Goal: Transaction & Acquisition: Book appointment/travel/reservation

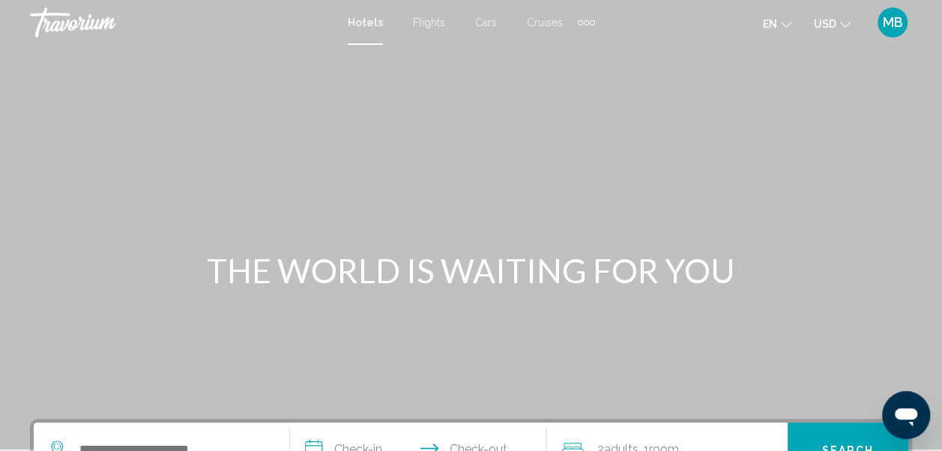
click at [590, 22] on div "Extra navigation items" at bounding box center [592, 22] width 5 height 5
click at [485, 87] on div "Main content" at bounding box center [471, 224] width 942 height 449
